Goal: Task Accomplishment & Management: Manage account settings

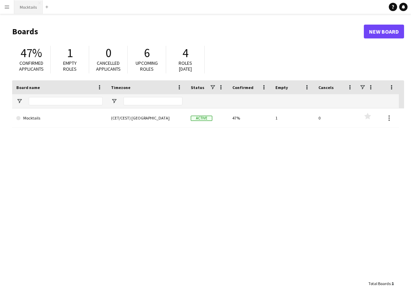
click at [26, 11] on button "Mocktails Close" at bounding box center [28, 7] width 28 height 14
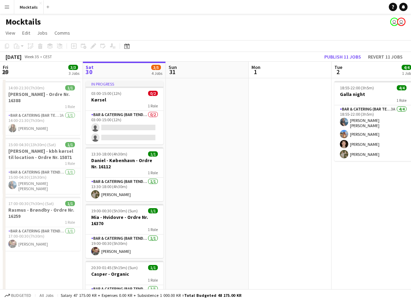
click at [200, 122] on app-date-cell at bounding box center [207, 201] width 83 height 246
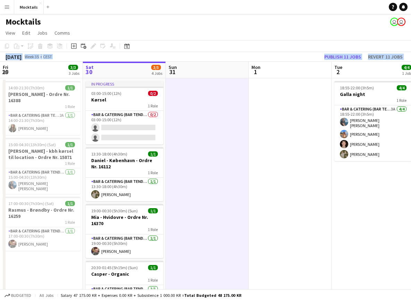
drag, startPoint x: 208, startPoint y: 28, endPoint x: 216, endPoint y: 123, distance: 95.6
click at [216, 123] on app-board "Mocktails user user View Day view expanded Day view collapsed Month view Date p…" at bounding box center [205, 191] width 411 height 354
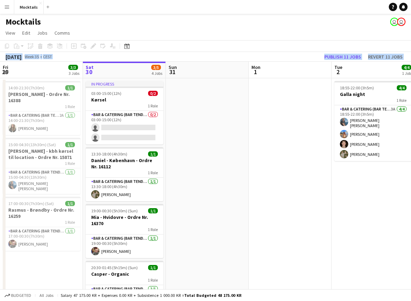
click at [216, 123] on app-date-cell at bounding box center [207, 201] width 83 height 246
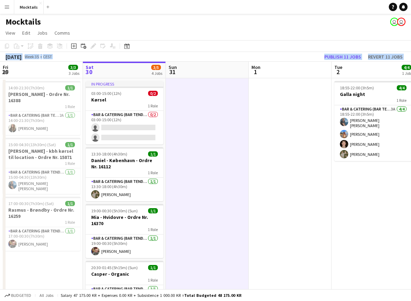
drag, startPoint x: 207, startPoint y: 29, endPoint x: 219, endPoint y: 136, distance: 108.1
click at [219, 136] on app-board "Mocktails user user View Day view expanded Day view collapsed Month view Date p…" at bounding box center [205, 191] width 411 height 354
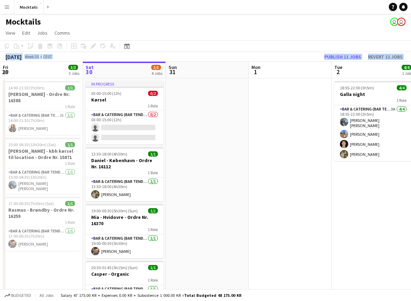
click at [219, 136] on app-date-cell at bounding box center [207, 201] width 83 height 246
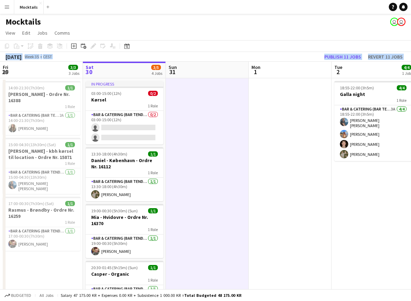
drag, startPoint x: 205, startPoint y: 32, endPoint x: 212, endPoint y: 120, distance: 88.3
click at [212, 120] on app-board "Mocktails user user View Day view expanded Day view collapsed Month view Date p…" at bounding box center [205, 191] width 411 height 354
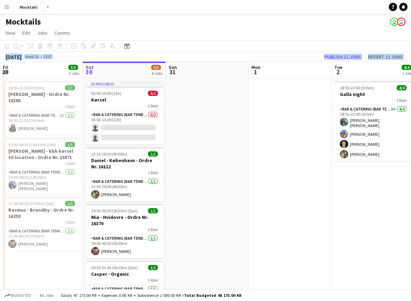
click at [212, 120] on app-date-cell at bounding box center [207, 201] width 83 height 246
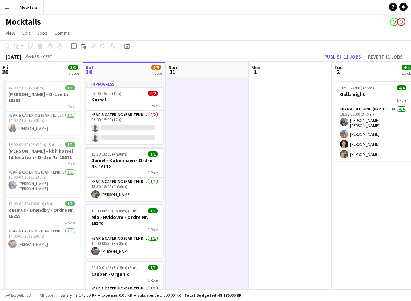
drag, startPoint x: 205, startPoint y: 26, endPoint x: 215, endPoint y: 121, distance: 96.1
click at [215, 121] on app-board "Mocktails user user View Day view expanded Day view collapsed Month view Date p…" at bounding box center [205, 191] width 411 height 354
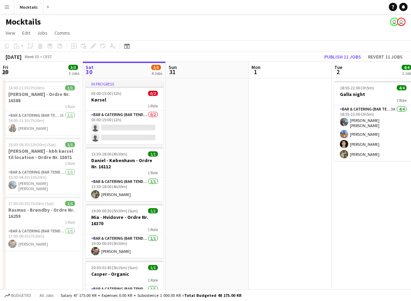
click at [215, 121] on app-date-cell at bounding box center [207, 201] width 83 height 246
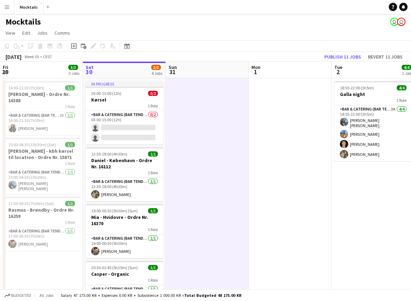
click at [205, 129] on app-date-cell at bounding box center [207, 201] width 83 height 246
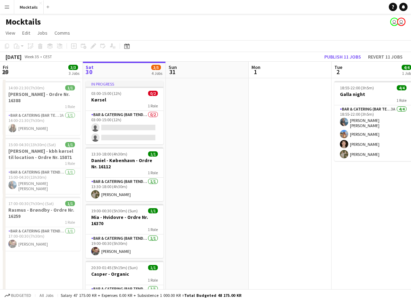
drag, startPoint x: 200, startPoint y: 26, endPoint x: 215, endPoint y: 130, distance: 104.4
click at [215, 130] on app-board "Mocktails user user View Day view expanded Day view collapsed Month view Date p…" at bounding box center [205, 191] width 411 height 354
click at [215, 130] on app-date-cell at bounding box center [207, 201] width 83 height 246
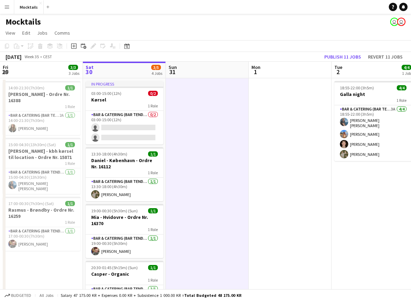
drag, startPoint x: 200, startPoint y: 26, endPoint x: 208, endPoint y: 131, distance: 104.9
click at [208, 131] on app-board "Mocktails user user View Day view expanded Day view collapsed Month view Date p…" at bounding box center [205, 191] width 411 height 354
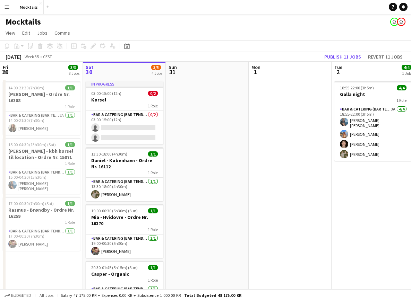
click at [208, 131] on app-date-cell at bounding box center [207, 201] width 83 height 246
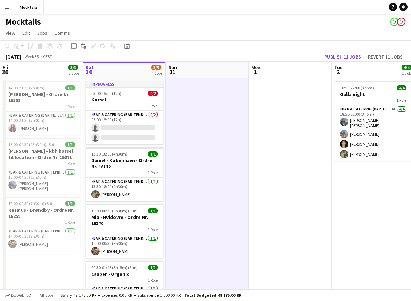
drag, startPoint x: 203, startPoint y: 27, endPoint x: 213, endPoint y: 141, distance: 114.8
click at [213, 141] on app-board "Mocktails user user View Day view expanded Day view collapsed Month view Date p…" at bounding box center [205, 191] width 411 height 354
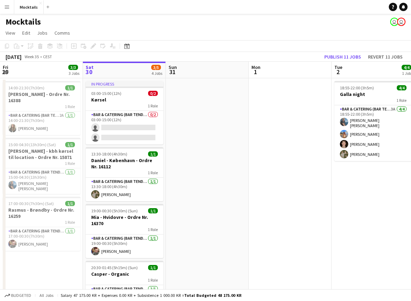
click at [213, 141] on app-date-cell at bounding box center [207, 201] width 83 height 246
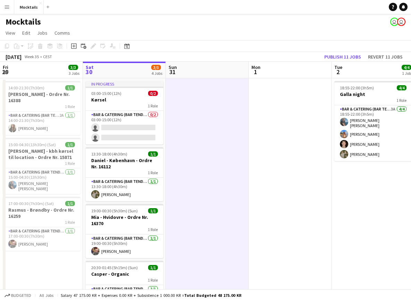
drag, startPoint x: 205, startPoint y: 20, endPoint x: 209, endPoint y: 114, distance: 94.3
click at [209, 114] on app-board "Mocktails user user View Day view expanded Day view collapsed Month view Date p…" at bounding box center [205, 191] width 411 height 354
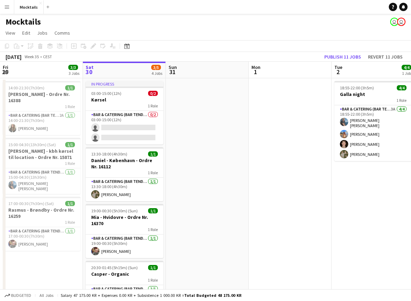
click at [204, 128] on app-date-cell at bounding box center [207, 201] width 83 height 246
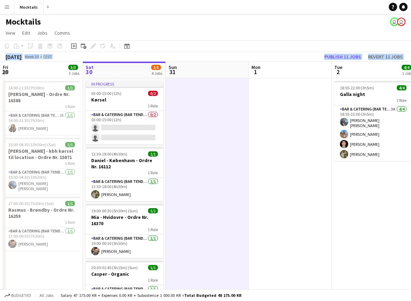
drag, startPoint x: 200, startPoint y: 29, endPoint x: 209, endPoint y: 127, distance: 98.8
click at [209, 127] on app-board "Mocktails user user View Day view expanded Day view collapsed Month view Date p…" at bounding box center [205, 191] width 411 height 354
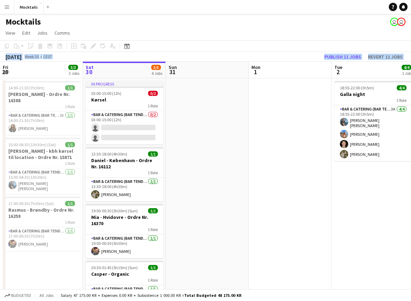
click at [209, 127] on app-date-cell at bounding box center [207, 201] width 83 height 246
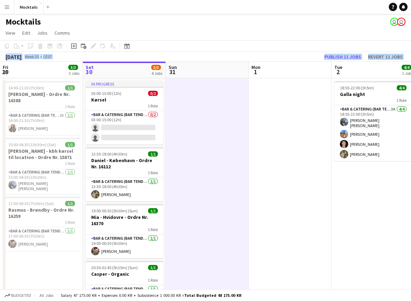
drag, startPoint x: 206, startPoint y: 28, endPoint x: 210, endPoint y: 136, distance: 108.8
click at [210, 136] on app-board "Mocktails user user View Day view expanded Day view collapsed Month view Date p…" at bounding box center [205, 191] width 411 height 354
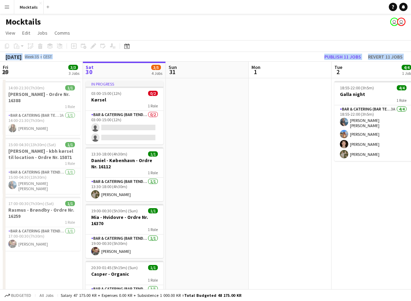
click at [210, 136] on app-date-cell at bounding box center [207, 201] width 83 height 246
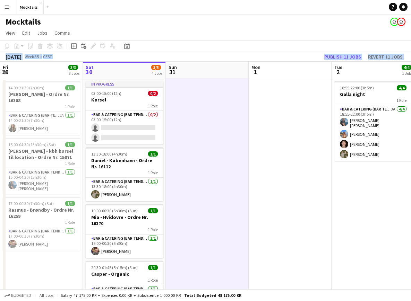
drag, startPoint x: 211, startPoint y: 32, endPoint x: 208, endPoint y: 135, distance: 103.3
click at [208, 135] on app-board "Mocktails user user View Day view expanded Day view collapsed Month view Date p…" at bounding box center [205, 191] width 411 height 354
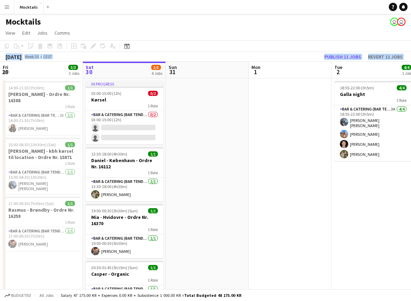
click at [208, 135] on app-date-cell at bounding box center [207, 201] width 83 height 246
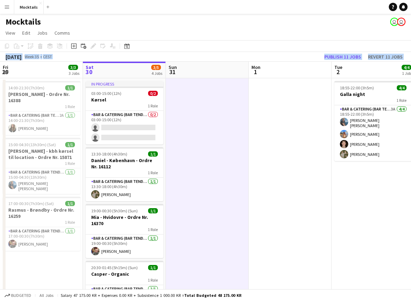
drag, startPoint x: 196, startPoint y: 29, endPoint x: 208, endPoint y: 138, distance: 108.7
click at [208, 138] on app-board "Mocktails user user View Day view expanded Day view collapsed Month view Date p…" at bounding box center [205, 191] width 411 height 354
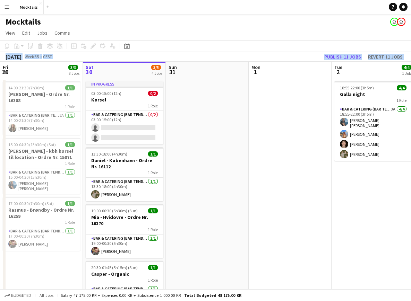
click at [208, 138] on app-date-cell at bounding box center [207, 201] width 83 height 246
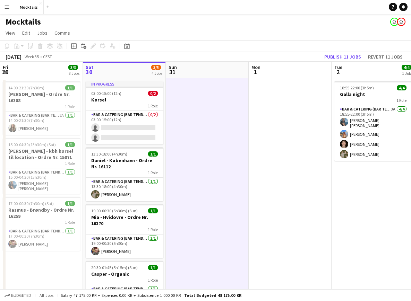
drag, startPoint x: 211, startPoint y: 21, endPoint x: 210, endPoint y: 239, distance: 218.6
click at [210, 239] on app-board "Mocktails user user View Day view expanded Day view collapsed Month view Date p…" at bounding box center [205, 191] width 411 height 354
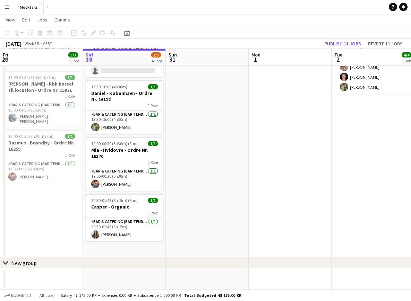
scroll to position [67, 0]
click at [296, 217] on app-date-cell at bounding box center [289, 134] width 83 height 246
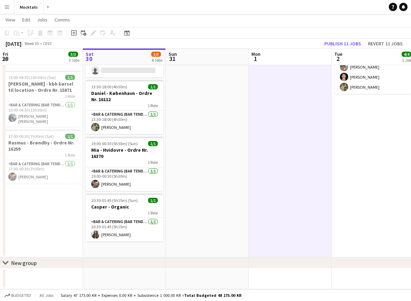
click at [236, 216] on app-date-cell at bounding box center [207, 134] width 83 height 246
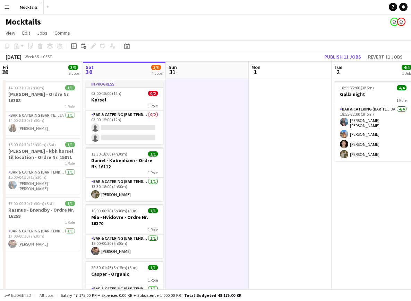
scroll to position [0, 0]
drag, startPoint x: 198, startPoint y: 22, endPoint x: 205, endPoint y: 243, distance: 220.5
click at [205, 243] on app-board "Mocktails user user View Day view expanded Day view collapsed Month view Date p…" at bounding box center [205, 191] width 411 height 354
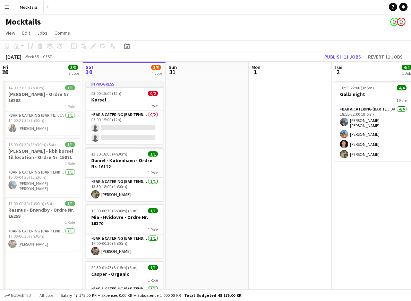
click at [294, 250] on app-date-cell at bounding box center [289, 201] width 83 height 246
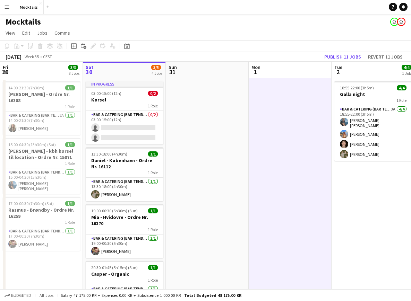
drag, startPoint x: 200, startPoint y: 23, endPoint x: 207, endPoint y: 228, distance: 205.2
click at [207, 228] on app-board "Mocktails user user View Day view expanded Day view collapsed Month view Date p…" at bounding box center [205, 191] width 411 height 354
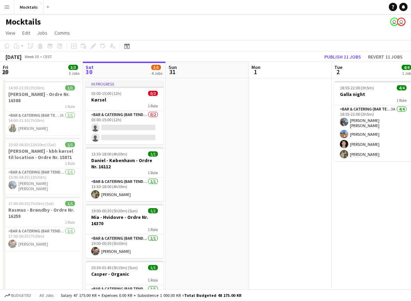
click at [275, 236] on app-date-cell at bounding box center [289, 201] width 83 height 246
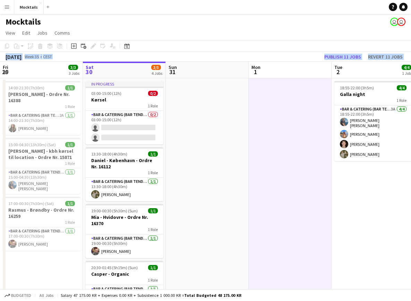
drag, startPoint x: 206, startPoint y: 34, endPoint x: 211, endPoint y: 265, distance: 230.8
click at [211, 265] on app-board "Mocktails user user View Day view expanded Day view collapsed Month view Date p…" at bounding box center [205, 191] width 411 height 354
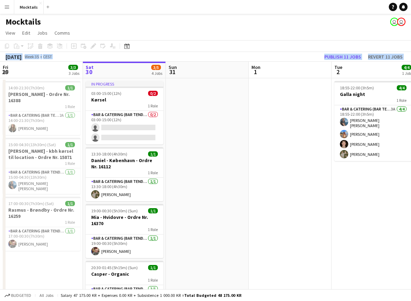
click at [211, 265] on app-date-cell at bounding box center [207, 201] width 83 height 246
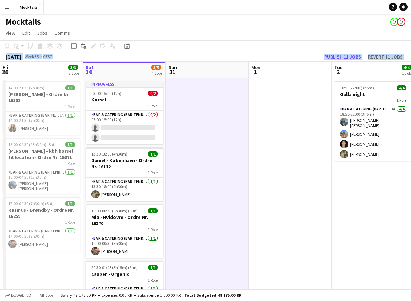
drag, startPoint x: 195, startPoint y: 29, endPoint x: 203, endPoint y: 245, distance: 216.3
click at [203, 245] on app-board "Mocktails user user View Day view expanded Day view collapsed Month view Date p…" at bounding box center [205, 191] width 411 height 354
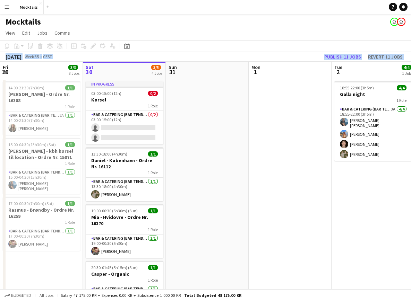
click at [203, 245] on app-date-cell at bounding box center [207, 201] width 83 height 246
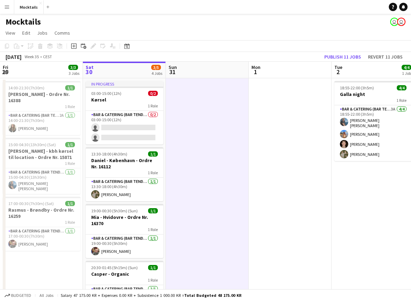
click at [203, 28] on app-page-menu "View Day view expanded Day view collapsed Month view Date picker Jump to today …" at bounding box center [205, 33] width 411 height 13
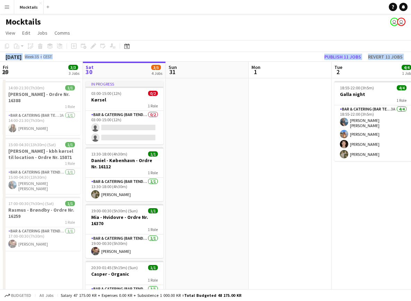
drag, startPoint x: 203, startPoint y: 28, endPoint x: 226, endPoint y: 157, distance: 130.8
click at [225, 156] on app-board "Mocktails user user View Day view expanded Day view collapsed Month view Date p…" at bounding box center [205, 191] width 411 height 354
click at [226, 157] on app-date-cell at bounding box center [207, 201] width 83 height 246
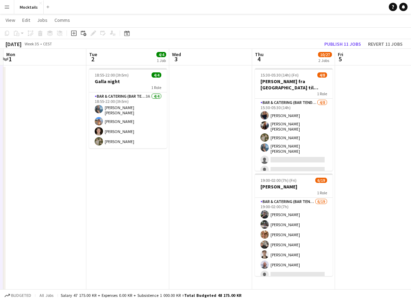
scroll to position [0, 246]
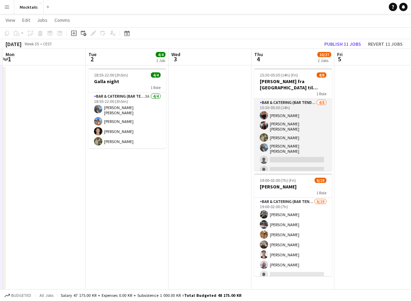
click at [296, 129] on app-card-role "Bar & Catering (Bar Tender) 4/8 15:30-05:30 (14h) Vanessa Herlin burghoff Lisa …" at bounding box center [293, 148] width 78 height 98
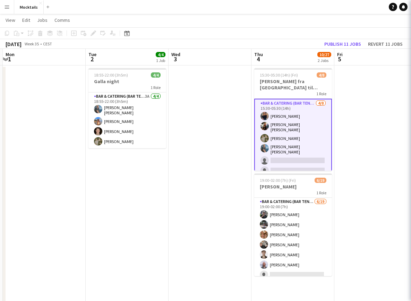
scroll to position [0, 245]
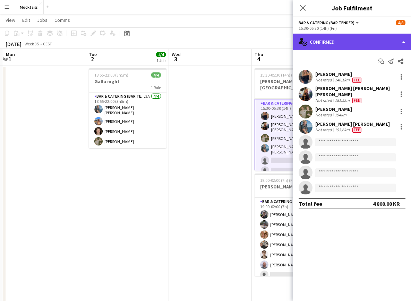
click at [351, 42] on div "single-neutral-actions-check-2 Confirmed" at bounding box center [352, 42] width 118 height 17
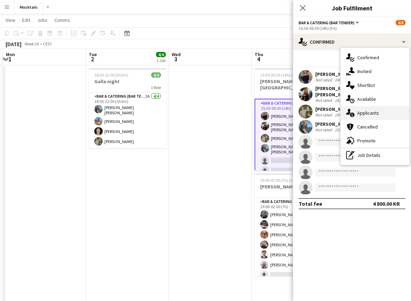
click at [373, 113] on div "single-neutral-actions-information Applicants" at bounding box center [374, 113] width 69 height 14
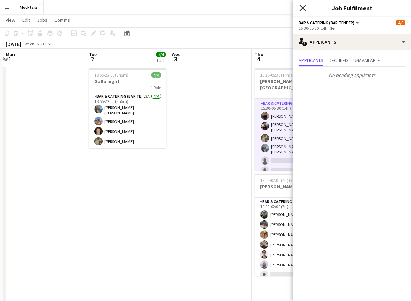
click at [302, 10] on icon "Close pop-in" at bounding box center [302, 8] width 7 height 7
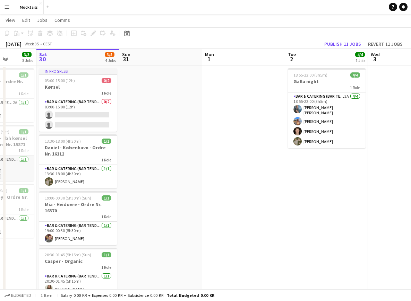
scroll to position [0, 209]
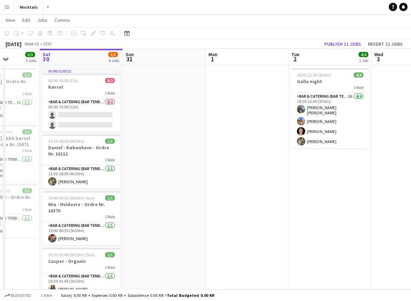
click at [186, 153] on app-date-cell at bounding box center [164, 188] width 83 height 246
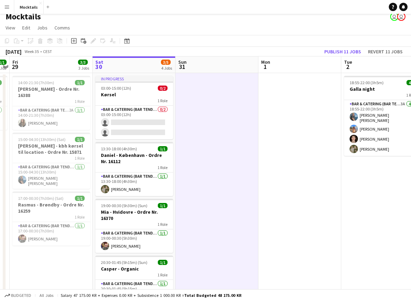
scroll to position [1, 0]
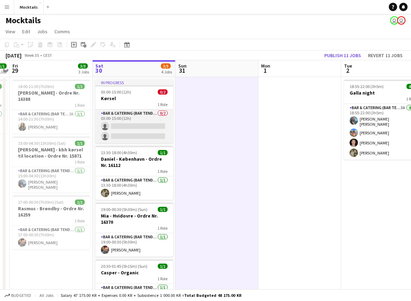
click at [152, 126] on app-card-role "Bar & Catering (Bar Tender) 0/2 03:00-15:00 (12h) single-neutral-actions single…" at bounding box center [134, 126] width 78 height 34
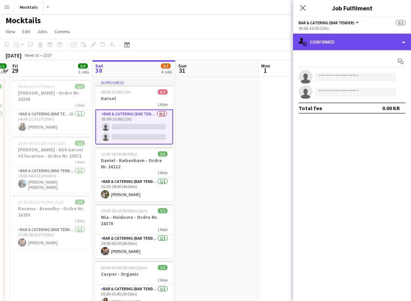
click at [341, 45] on div "single-neutral-actions-check-2 Confirmed" at bounding box center [352, 42] width 118 height 17
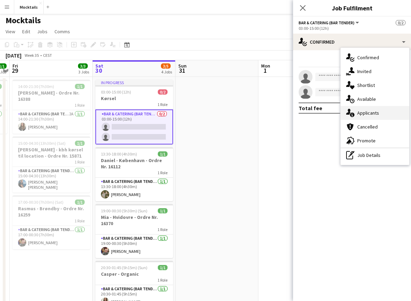
click at [377, 113] on div "single-neutral-actions-information Applicants" at bounding box center [374, 113] width 69 height 14
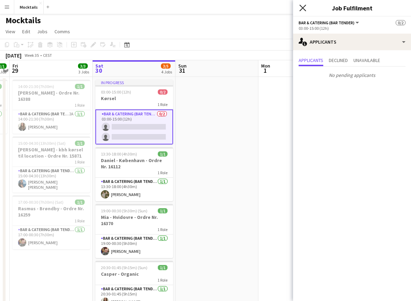
click at [301, 10] on icon at bounding box center [302, 8] width 7 height 7
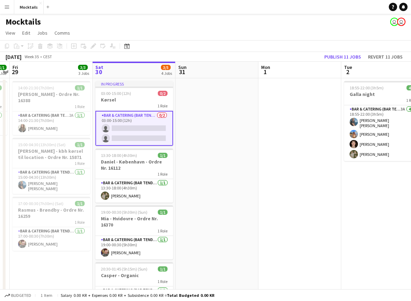
scroll to position [0, 0]
click at [151, 126] on app-card-role "Bar & Catering (Bar Tender) 0/2 03:00-15:00 (12h) single-neutral-actions single…" at bounding box center [134, 128] width 78 height 35
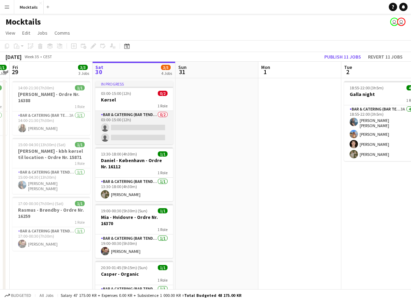
click at [150, 128] on app-card-role "Bar & Catering (Bar Tender) 0/2 03:00-15:00 (12h) single-neutral-actions single…" at bounding box center [134, 128] width 78 height 34
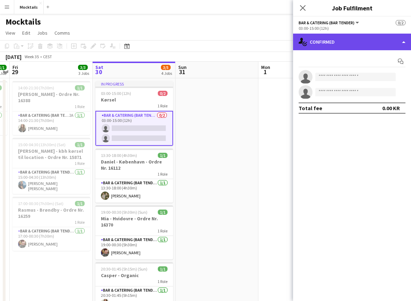
click at [345, 41] on div "single-neutral-actions-check-2 Confirmed" at bounding box center [352, 42] width 118 height 17
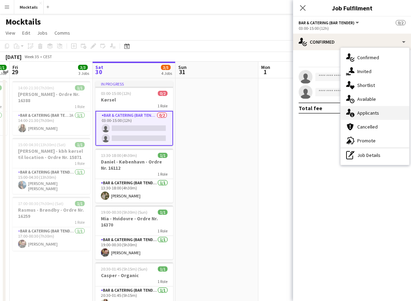
click at [360, 117] on div "single-neutral-actions-information Applicants" at bounding box center [374, 113] width 69 height 14
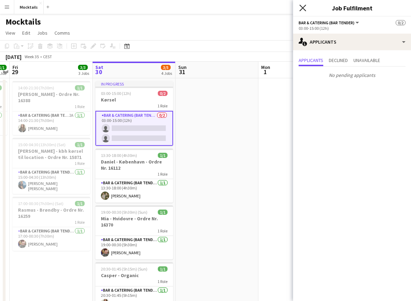
click at [303, 8] on icon at bounding box center [302, 8] width 7 height 7
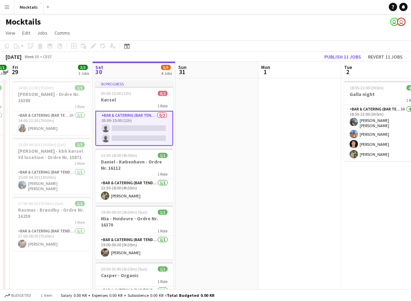
click at [199, 125] on app-date-cell at bounding box center [216, 201] width 83 height 246
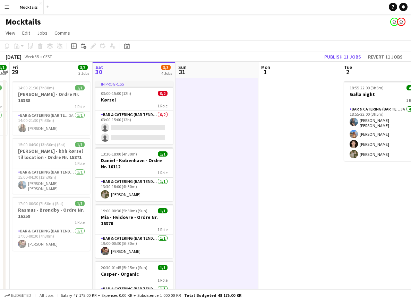
click at [191, 127] on app-date-cell at bounding box center [216, 201] width 83 height 246
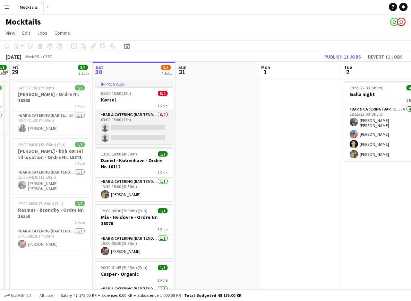
click at [155, 130] on app-card-role "Bar & Catering (Bar Tender) 0/2 03:00-15:00 (12h) single-neutral-actions single…" at bounding box center [134, 128] width 78 height 34
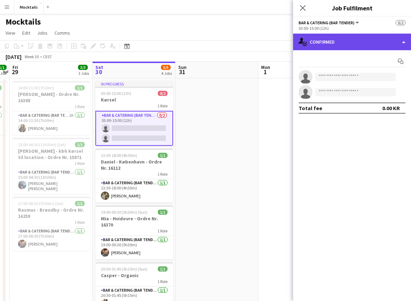
click at [354, 42] on div "single-neutral-actions-check-2 Confirmed" at bounding box center [352, 42] width 118 height 17
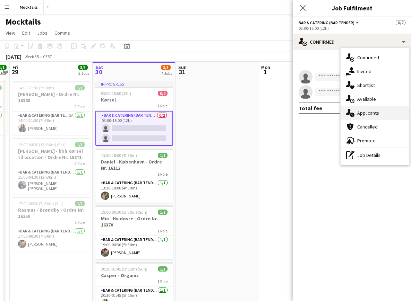
click at [382, 114] on div "single-neutral-actions-information Applicants" at bounding box center [374, 113] width 69 height 14
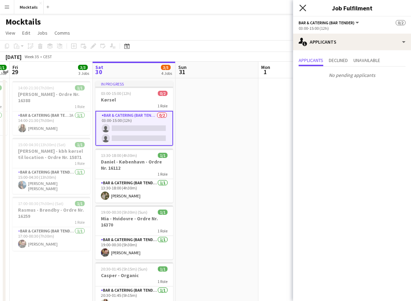
click at [302, 8] on icon at bounding box center [302, 8] width 7 height 7
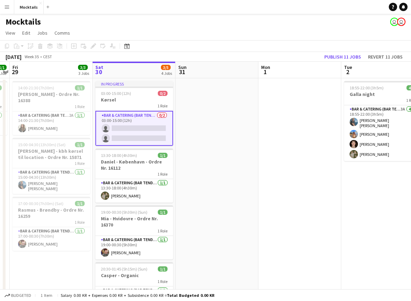
click at [197, 25] on div "Mocktails user user" at bounding box center [205, 20] width 411 height 13
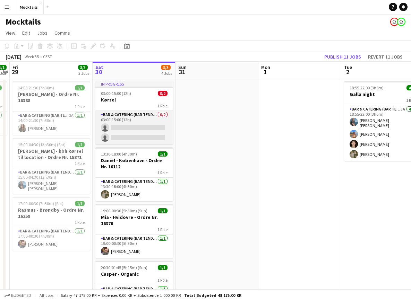
click at [129, 133] on app-card-role "Bar & Catering (Bar Tender) 0/2 03:00-15:00 (12h) single-neutral-actions single…" at bounding box center [134, 128] width 78 height 34
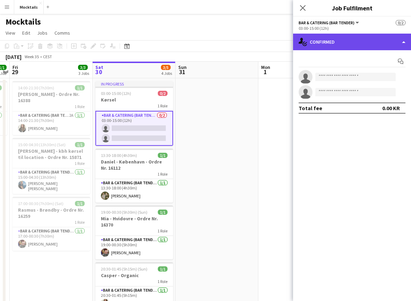
click at [343, 44] on div "single-neutral-actions-check-2 Confirmed" at bounding box center [352, 42] width 118 height 17
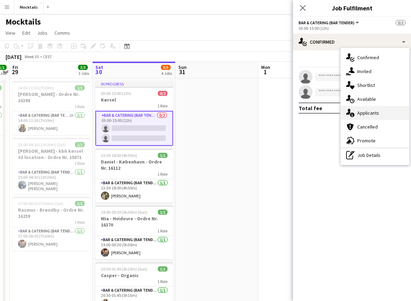
click at [374, 115] on div "single-neutral-actions-information Applicants" at bounding box center [374, 113] width 69 height 14
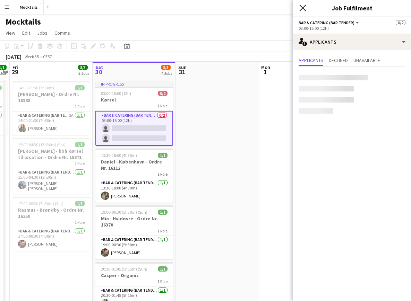
click at [303, 11] on icon "Close pop-in" at bounding box center [302, 8] width 7 height 7
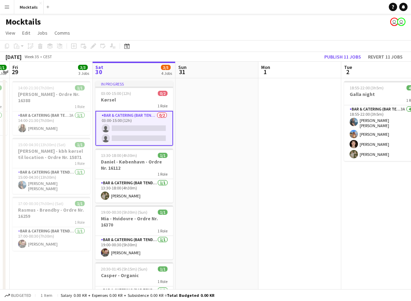
click at [240, 11] on app-navbar "Menu Boards Boards Boards All jobs Status Workforce Workforce My Workforce Recr…" at bounding box center [205, 7] width 411 height 14
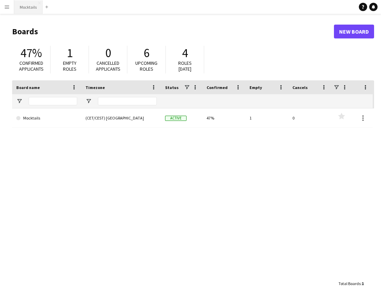
click at [28, 6] on button "Mocktails Close" at bounding box center [28, 7] width 28 height 14
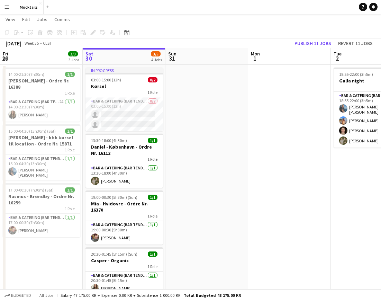
scroll to position [15, 0]
